Goal: Transaction & Acquisition: Purchase product/service

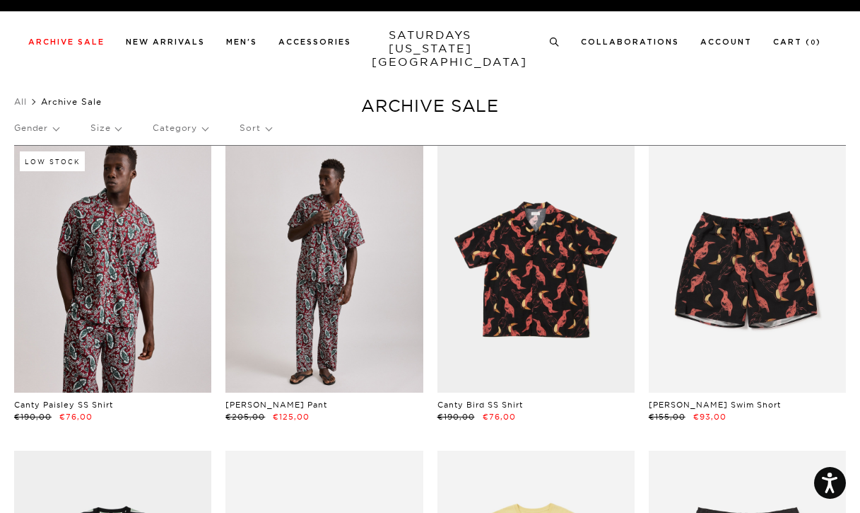
scroll to position [0, 1]
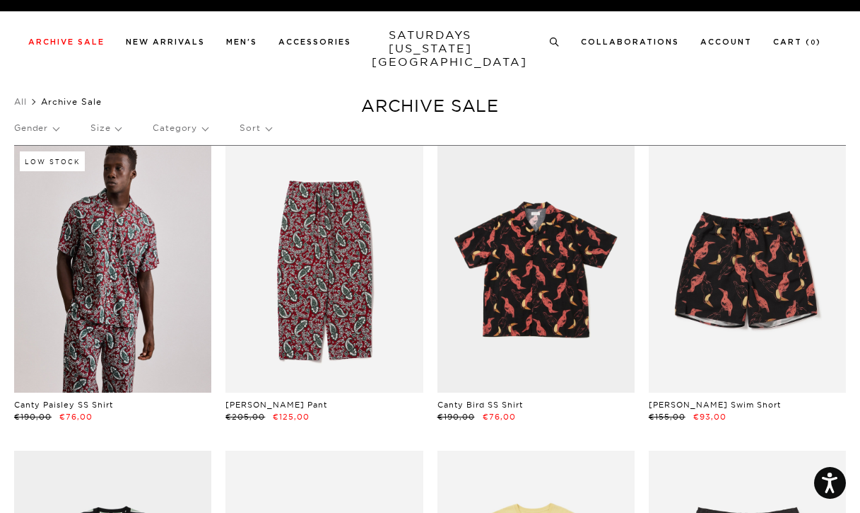
click at [43, 128] on p "Gender" at bounding box center [36, 128] width 45 height 33
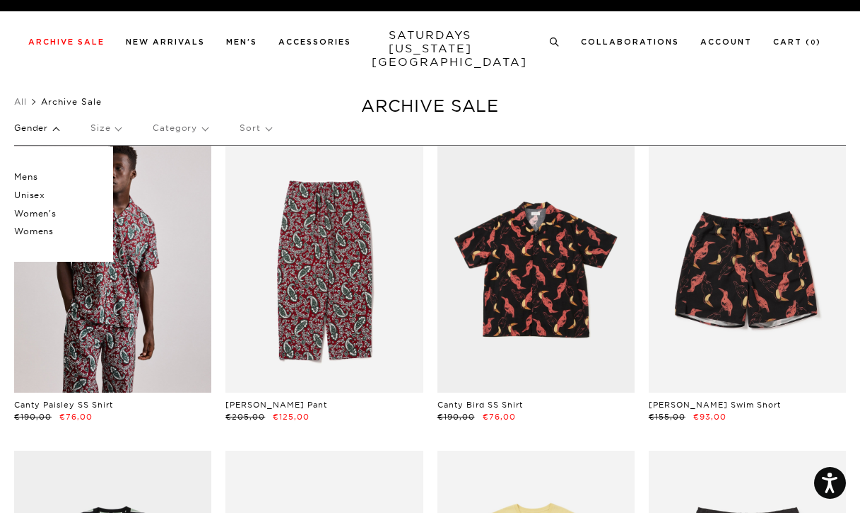
click at [28, 175] on p "Mens" at bounding box center [56, 177] width 85 height 18
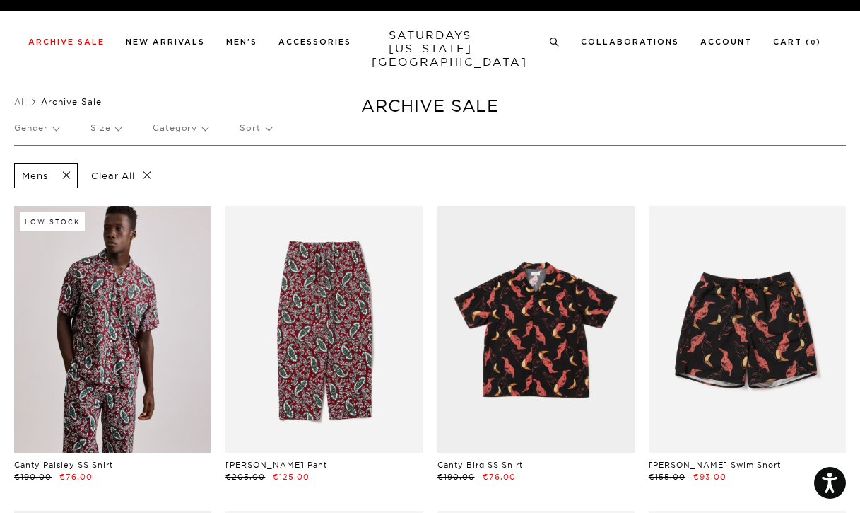
click at [186, 127] on p "Category" at bounding box center [180, 128] width 55 height 33
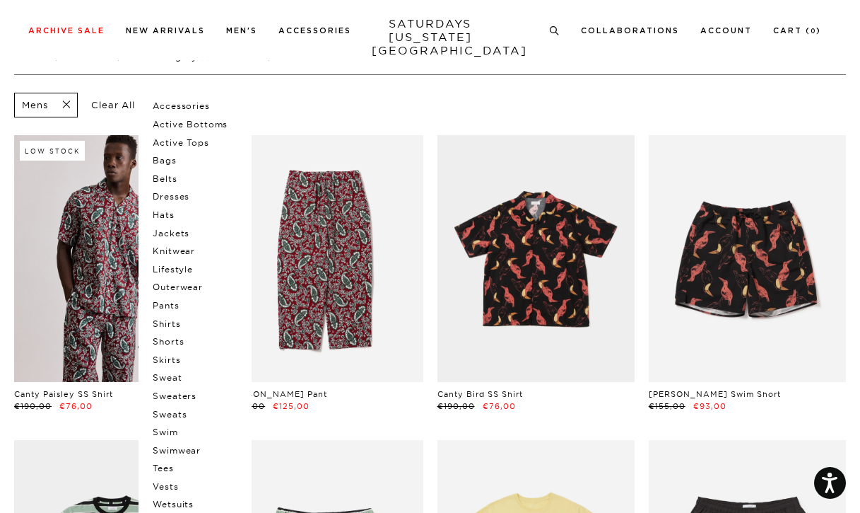
scroll to position [73, 0]
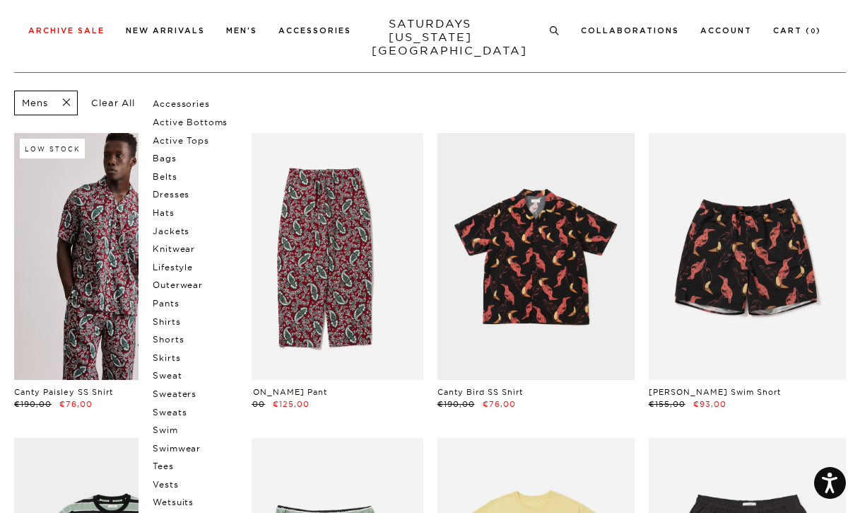
click at [170, 334] on p "Shorts" at bounding box center [195, 339] width 85 height 18
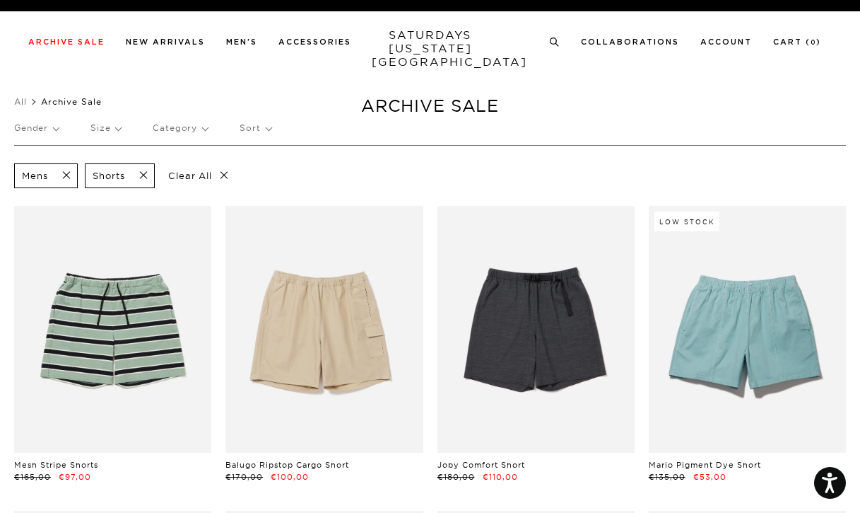
click at [146, 173] on span at bounding box center [139, 175] width 30 height 13
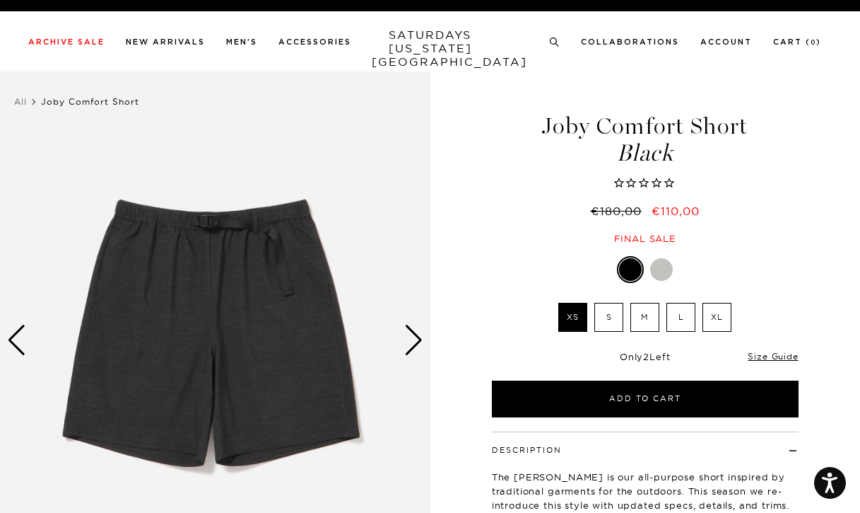
click at [663, 267] on div at bounding box center [661, 269] width 23 height 23
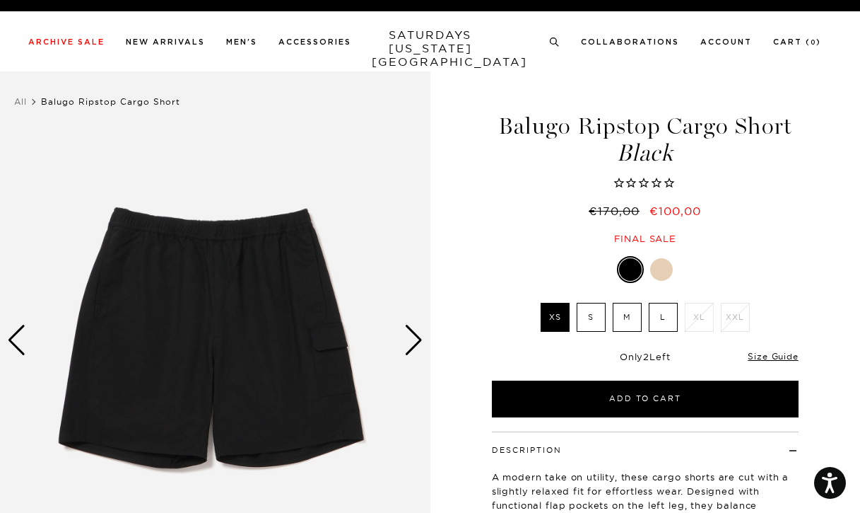
click at [660, 270] on div at bounding box center [661, 269] width 23 height 23
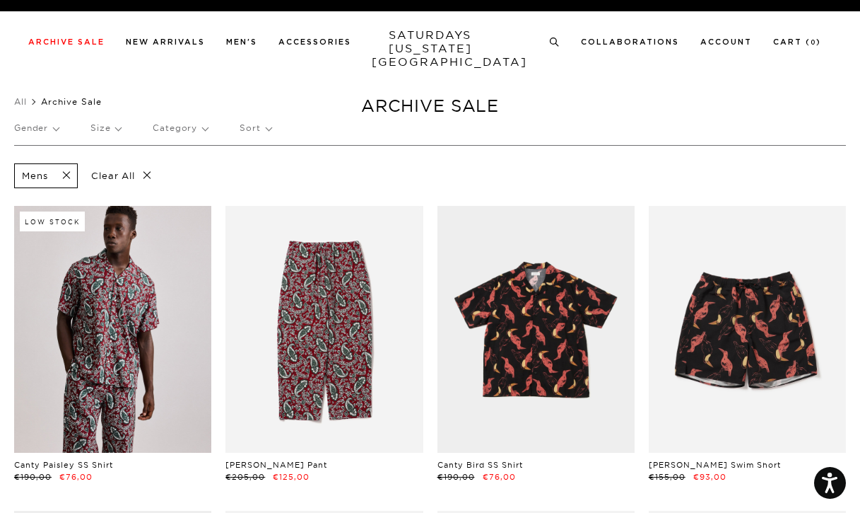
click at [179, 124] on p "Category" at bounding box center [180, 128] width 55 height 33
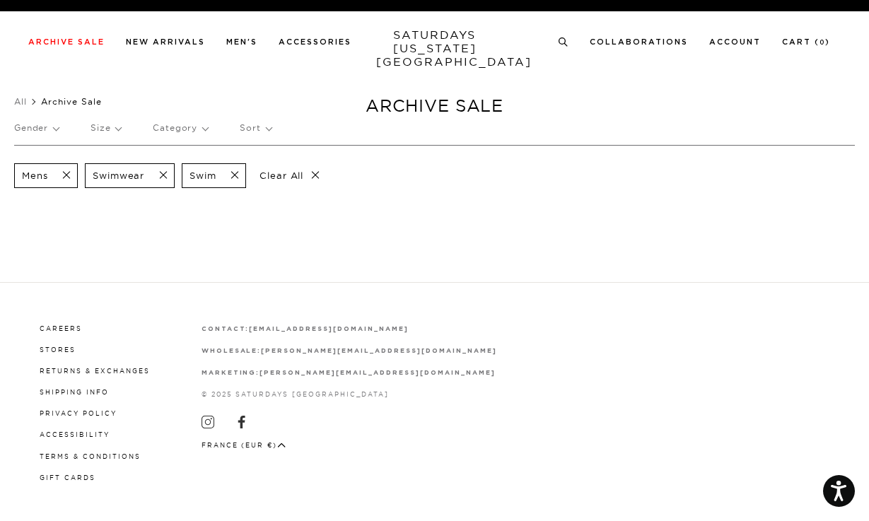
click at [240, 177] on span at bounding box center [231, 175] width 30 height 13
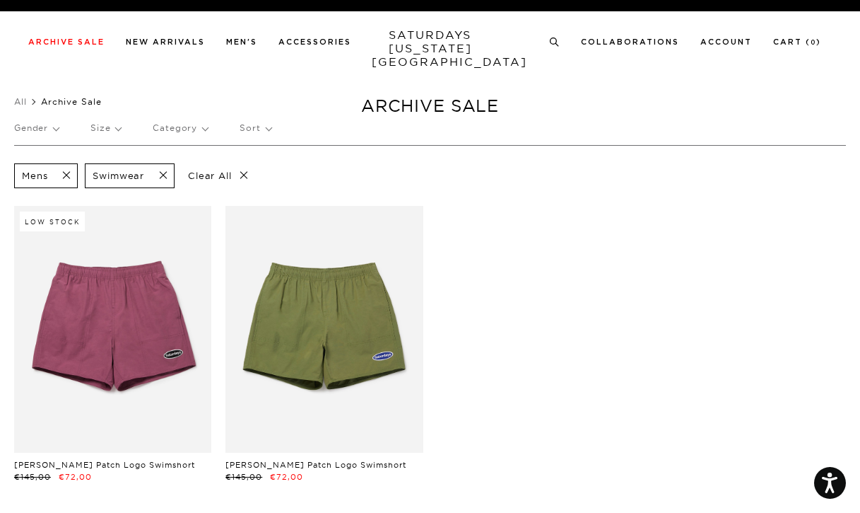
click at [165, 174] on span at bounding box center [159, 175] width 30 height 13
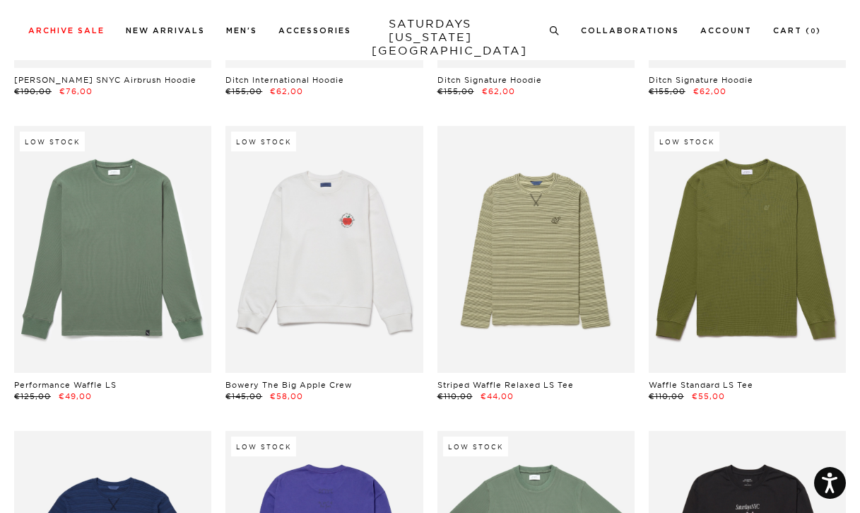
scroll to position [23791, 4]
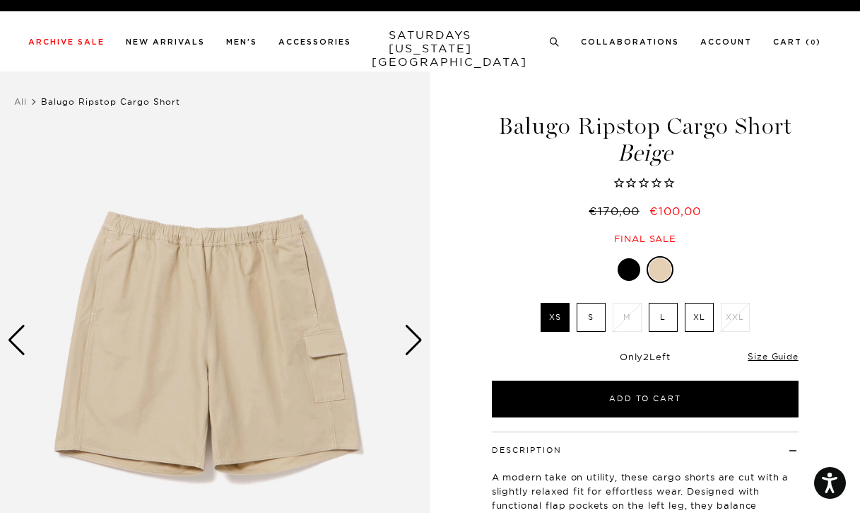
click at [408, 349] on div "Next slide" at bounding box center [413, 340] width 19 height 31
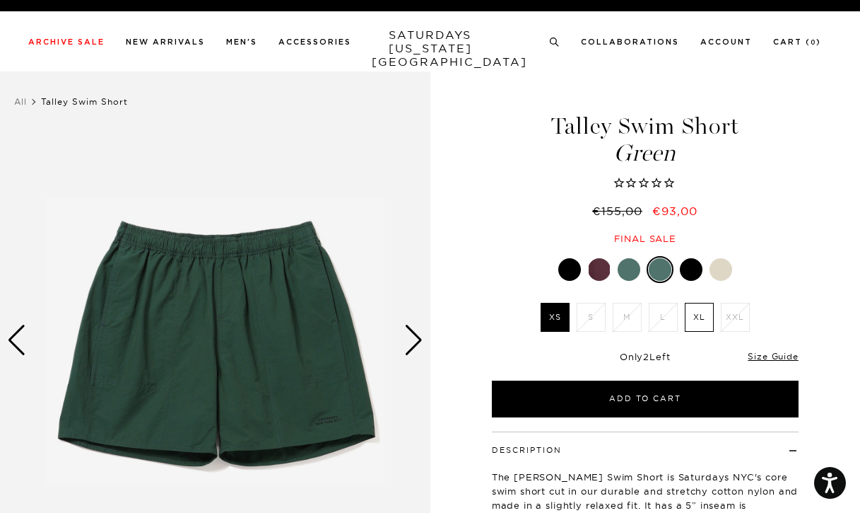
click at [339, 426] on img at bounding box center [215, 340] width 431 height 538
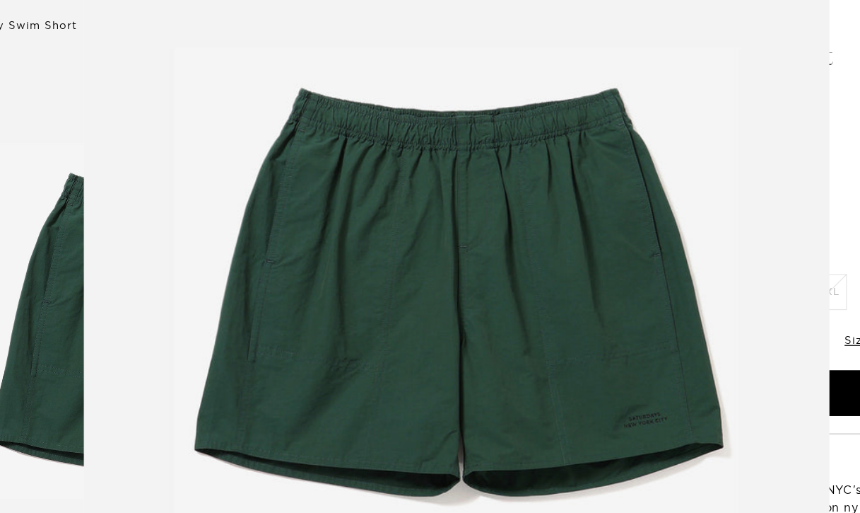
click at [602, 113] on img at bounding box center [434, 313] width 603 height 724
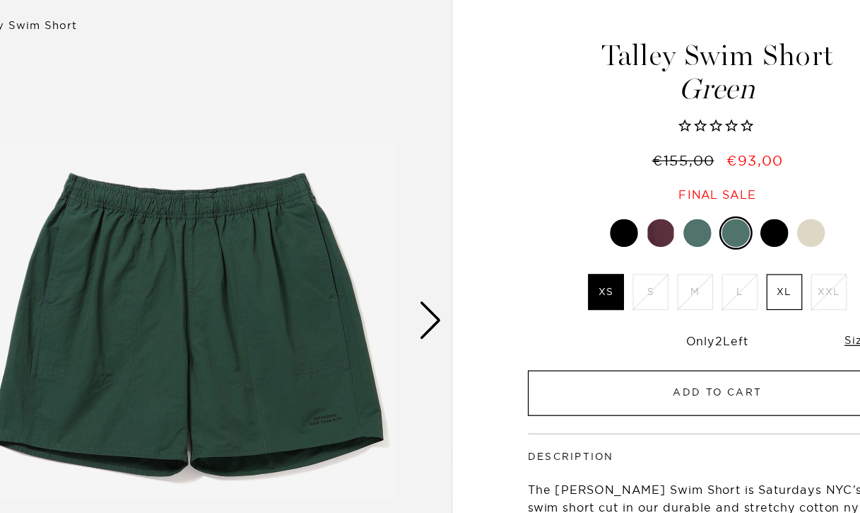
click at [576, 380] on button "Add to Cart" at bounding box center [645, 398] width 307 height 37
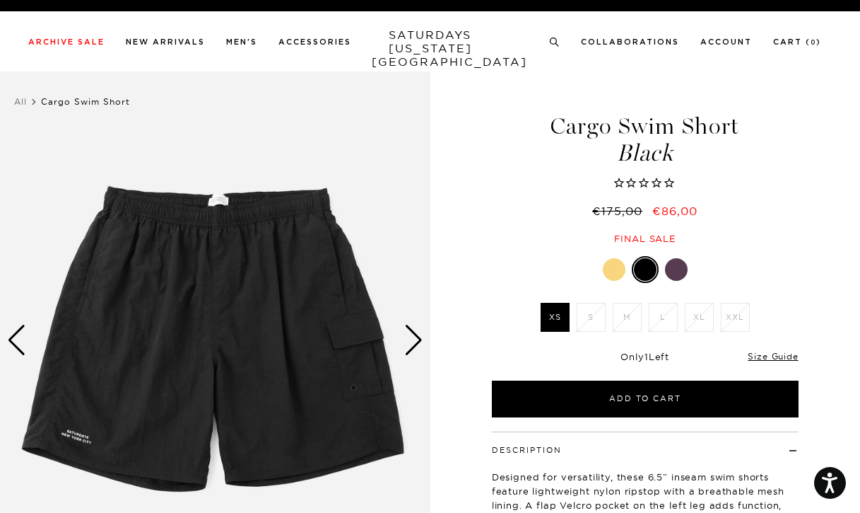
click at [612, 272] on div at bounding box center [614, 269] width 23 height 23
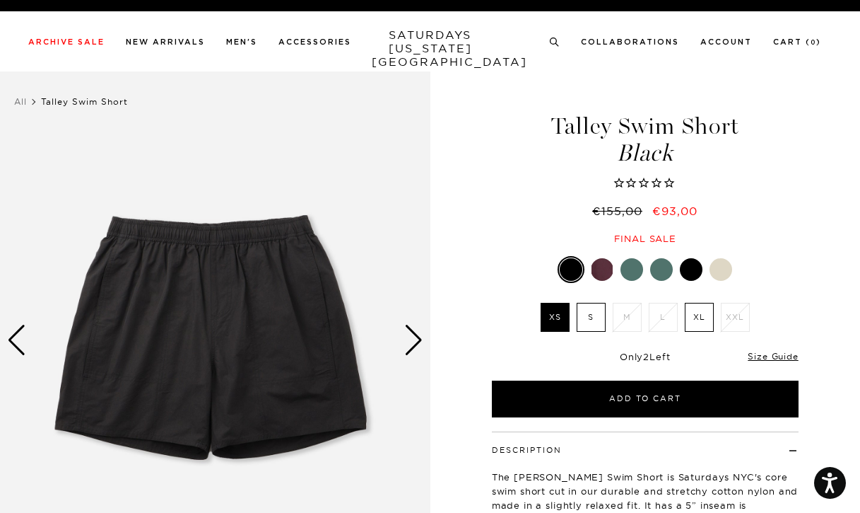
click at [410, 351] on div "Next slide" at bounding box center [413, 340] width 19 height 31
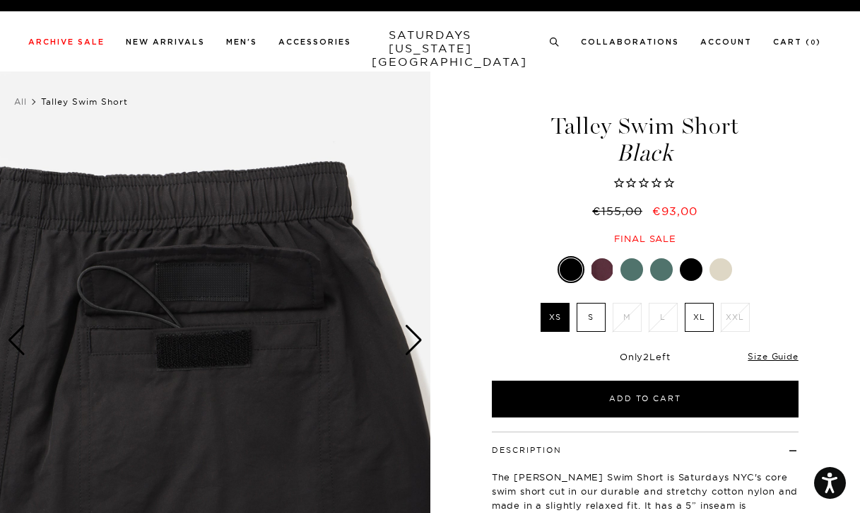
click at [410, 351] on div "Next slide" at bounding box center [413, 340] width 19 height 31
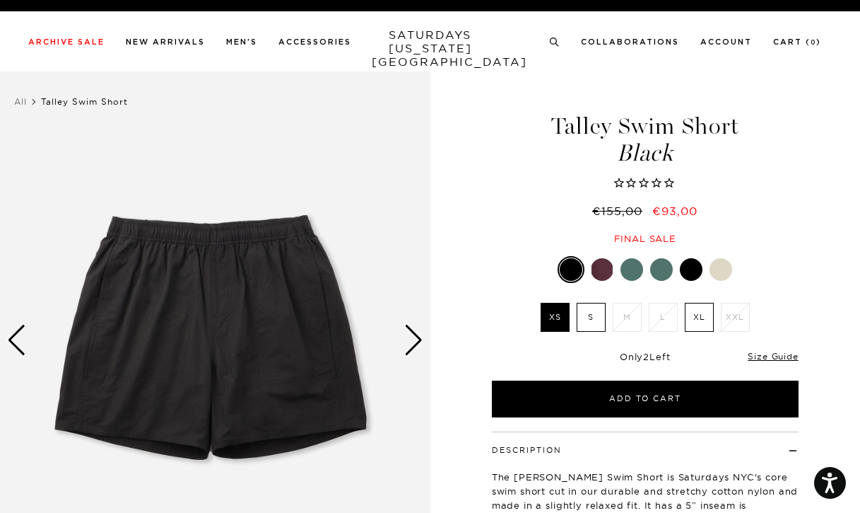
click at [310, 404] on img at bounding box center [215, 340] width 431 height 538
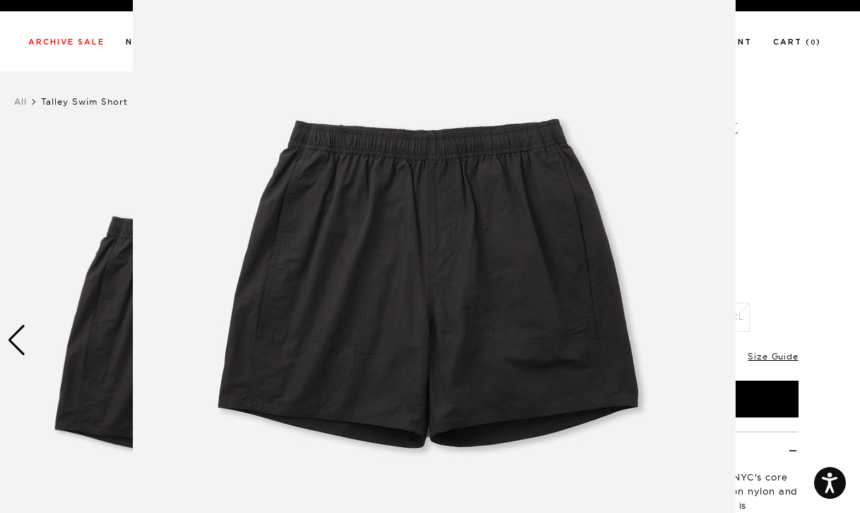
click at [577, 325] on img at bounding box center [434, 288] width 603 height 724
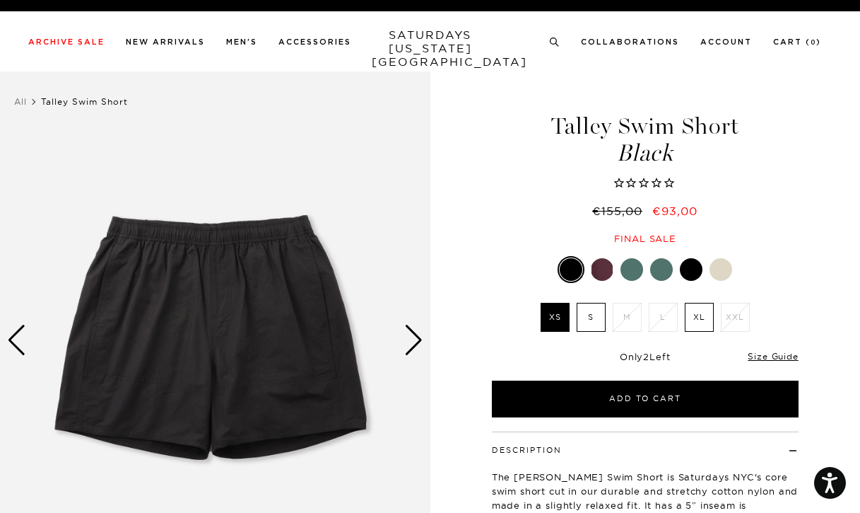
click at [301, 415] on img at bounding box center [215, 340] width 431 height 538
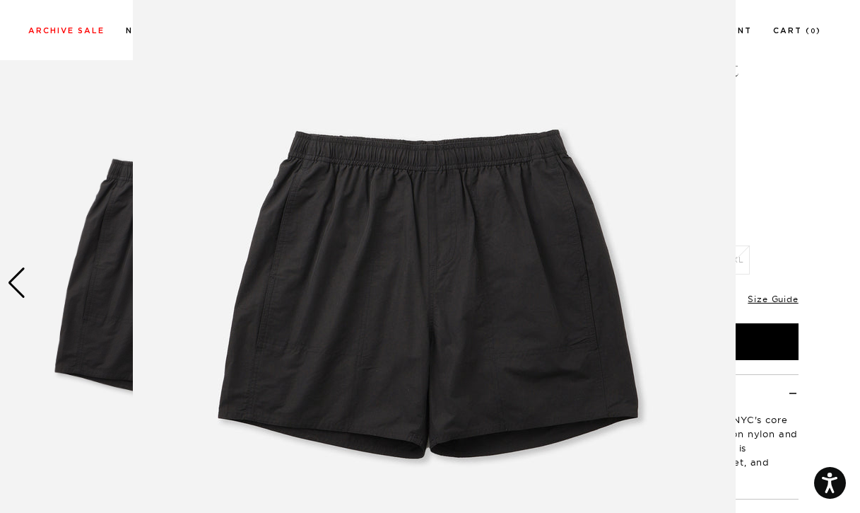
scroll to position [63, 0]
click at [820, 158] on figure at bounding box center [430, 256] width 860 height 513
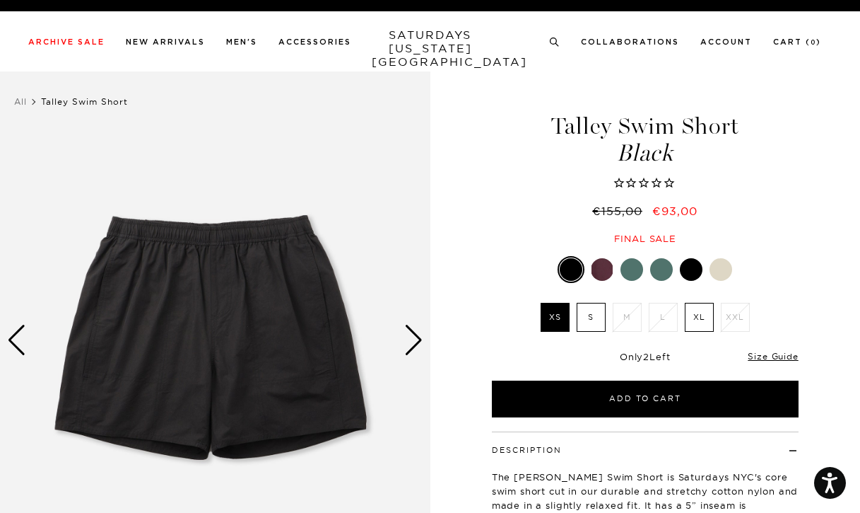
scroll to position [0, 0]
click at [701, 319] on label "XL" at bounding box center [699, 317] width 29 height 29
click at [0, 0] on input "XL" at bounding box center [0, 0] width 0 height 0
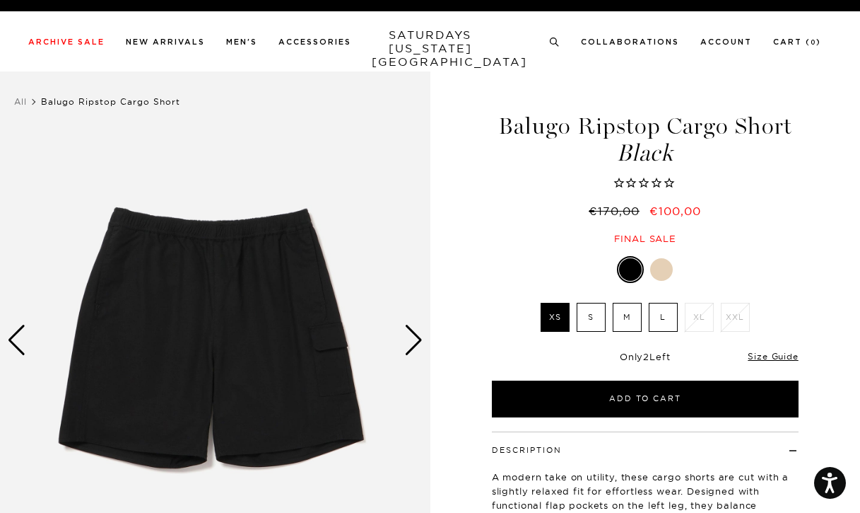
click at [417, 339] on div "Next slide" at bounding box center [413, 340] width 19 height 31
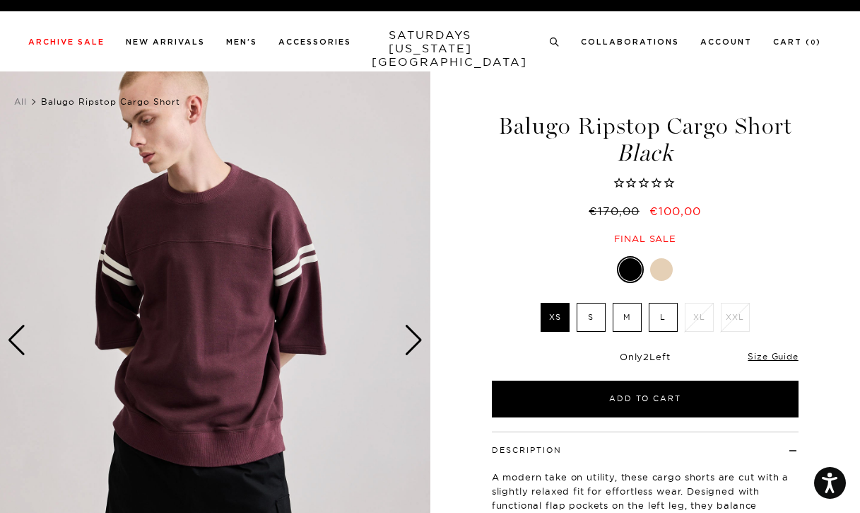
click at [417, 339] on div "Next slide" at bounding box center [413, 340] width 19 height 31
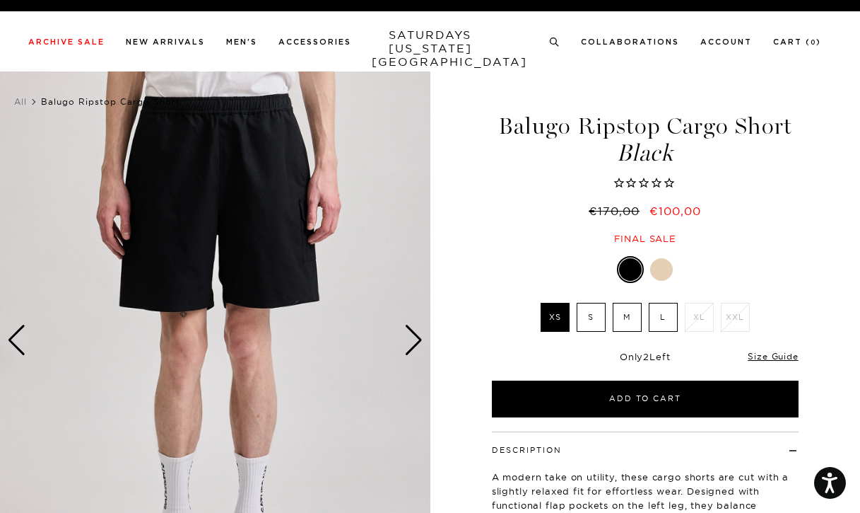
click at [663, 269] on div at bounding box center [661, 269] width 23 height 23
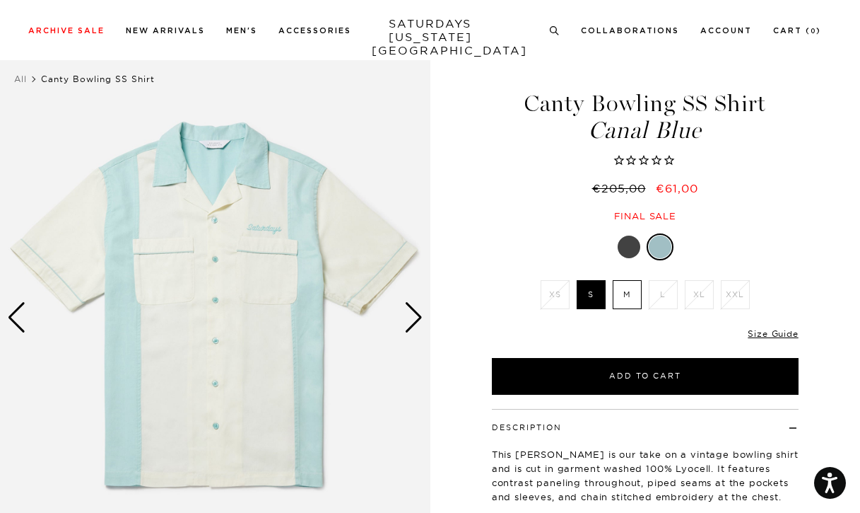
scroll to position [91, 0]
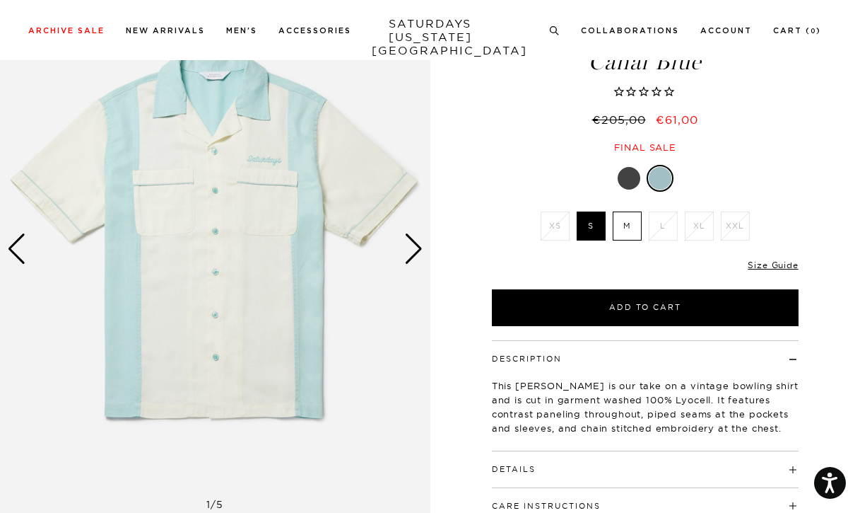
click at [424, 255] on img at bounding box center [215, 249] width 431 height 538
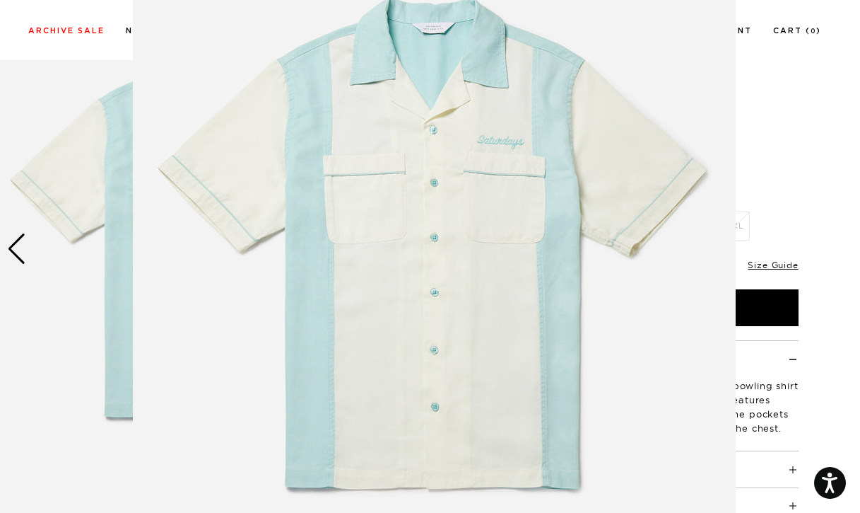
scroll to position [100, 0]
click at [410, 252] on img at bounding box center [434, 262] width 603 height 724
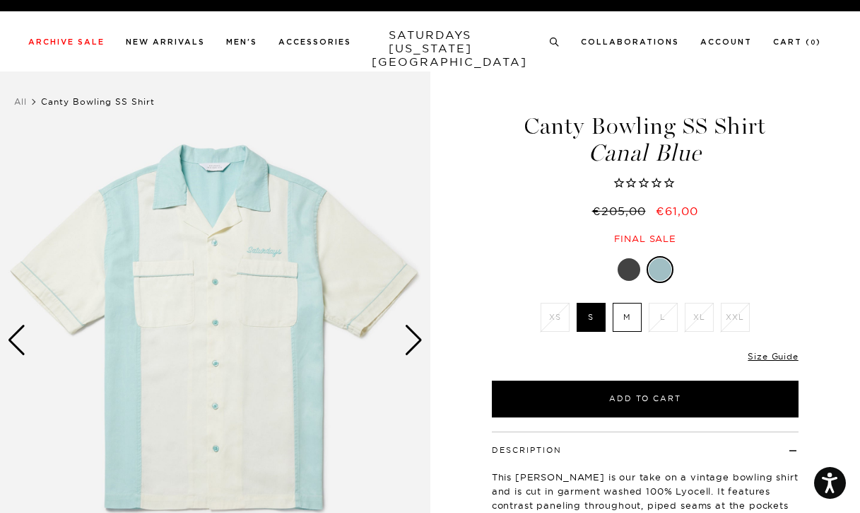
scroll to position [0, 0]
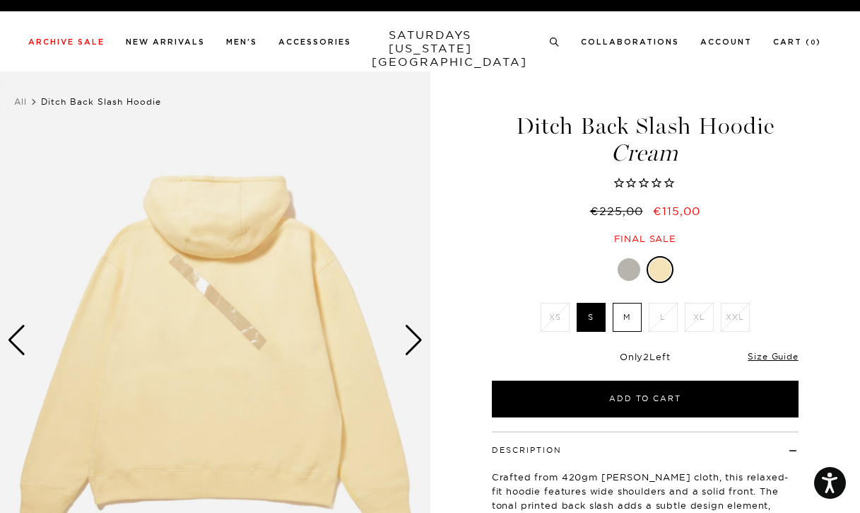
click at [407, 337] on div "Next slide" at bounding box center [413, 340] width 19 height 31
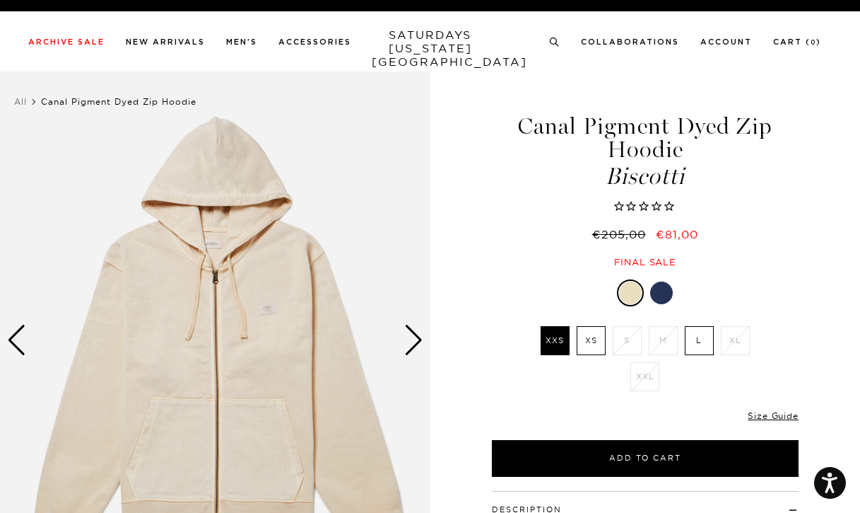
click at [272, 310] on img at bounding box center [215, 340] width 431 height 538
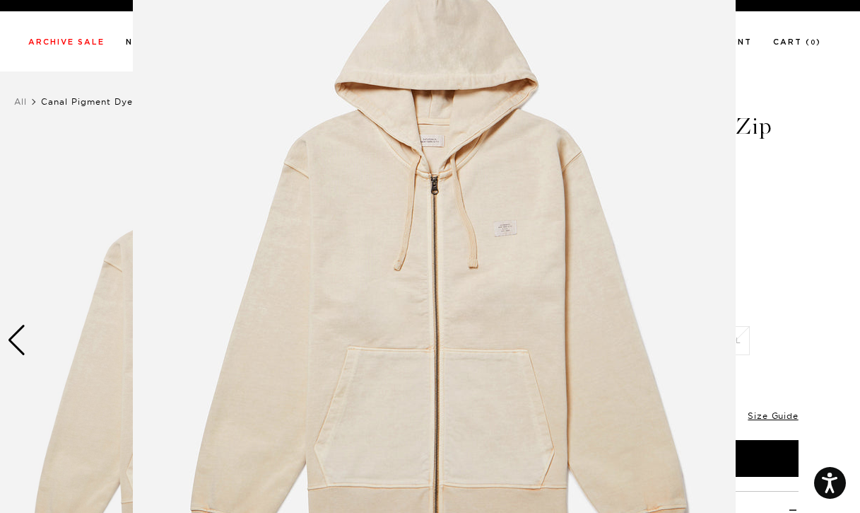
scroll to position [88, 0]
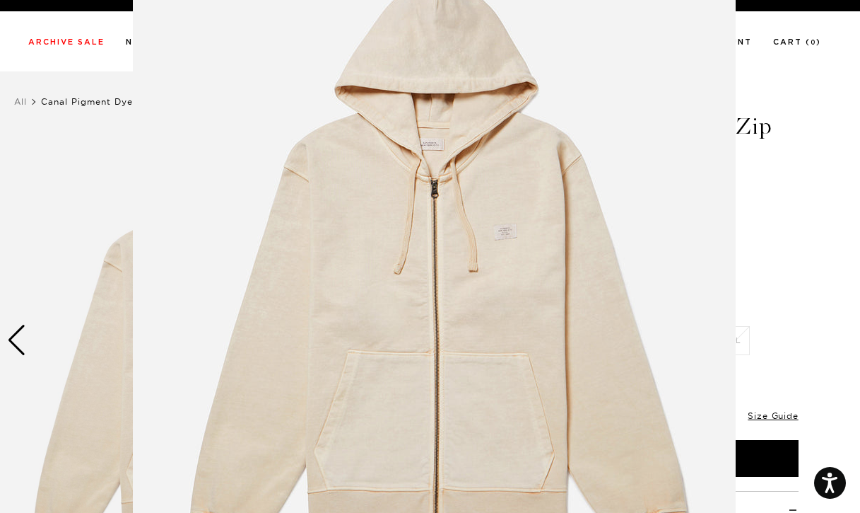
click at [508, 218] on img at bounding box center [434, 274] width 603 height 724
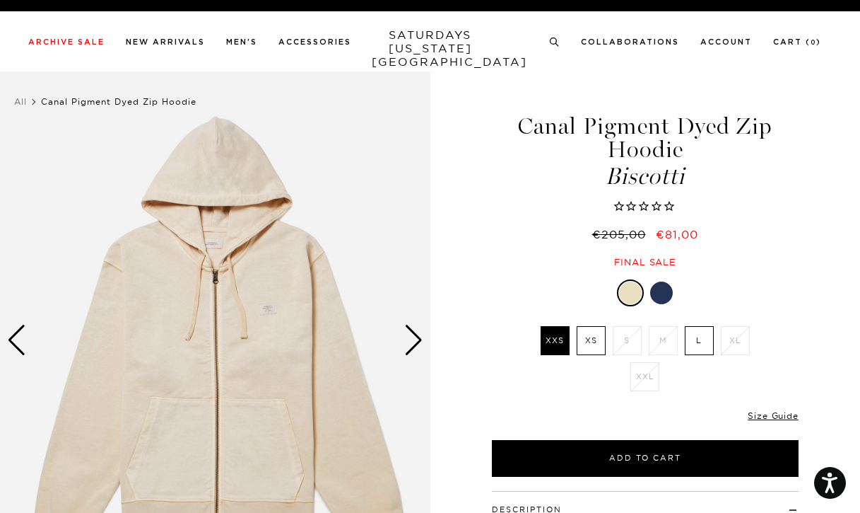
scroll to position [0, 0]
click at [664, 289] on div at bounding box center [661, 292] width 23 height 23
